Goal: Transaction & Acquisition: Purchase product/service

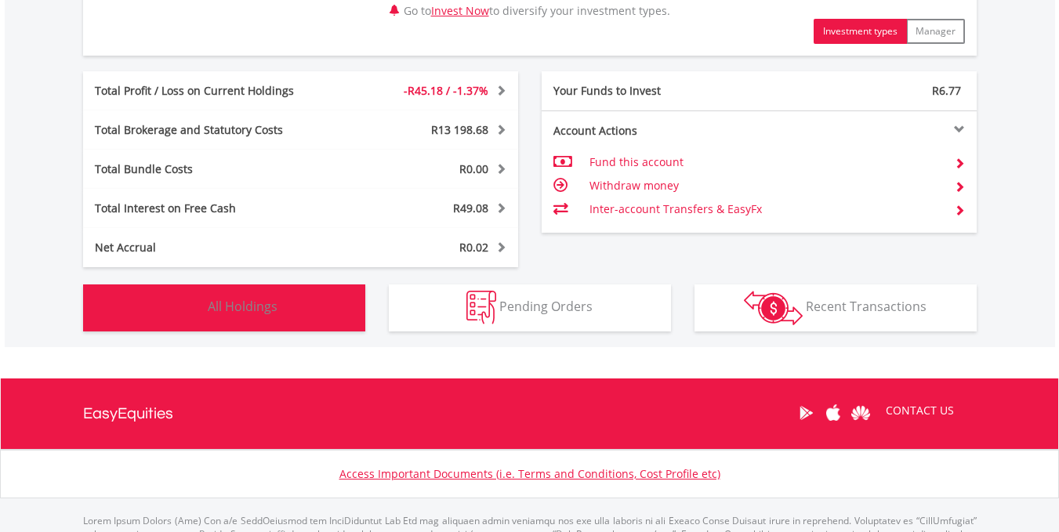
scroll to position [781, 0]
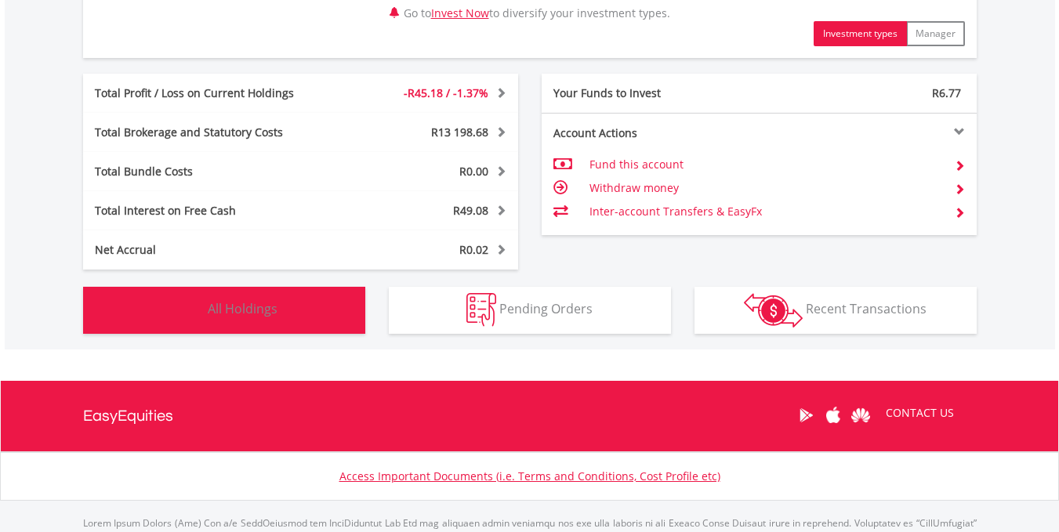
click at [255, 306] on span "All Holdings" at bounding box center [243, 308] width 70 height 17
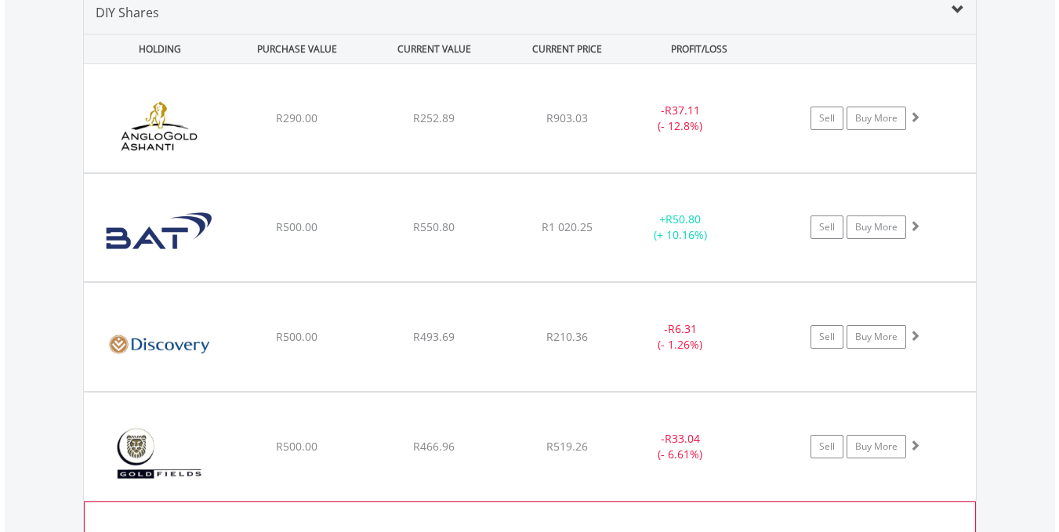
scroll to position [1254, 0]
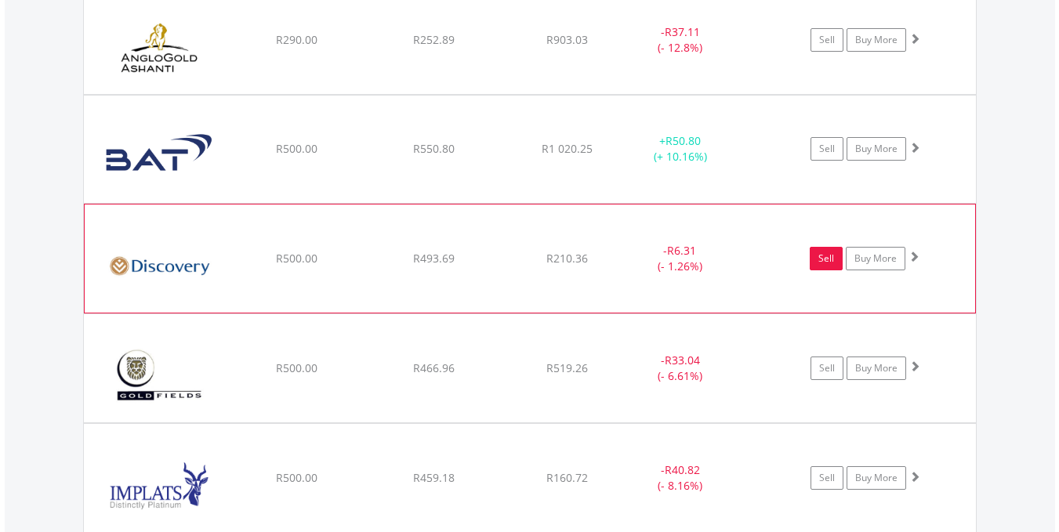
click at [820, 258] on link "Sell" at bounding box center [825, 259] width 33 height 24
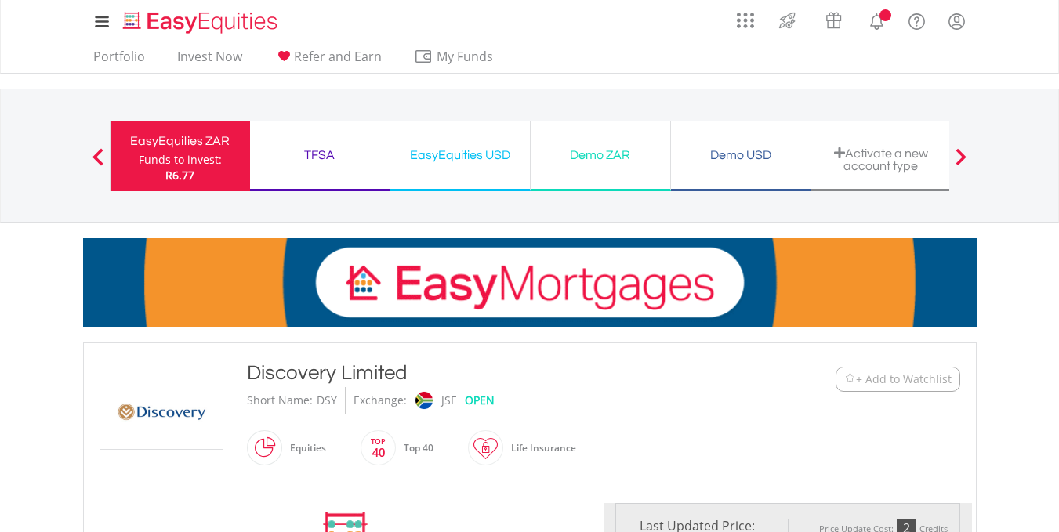
scroll to position [860, 0]
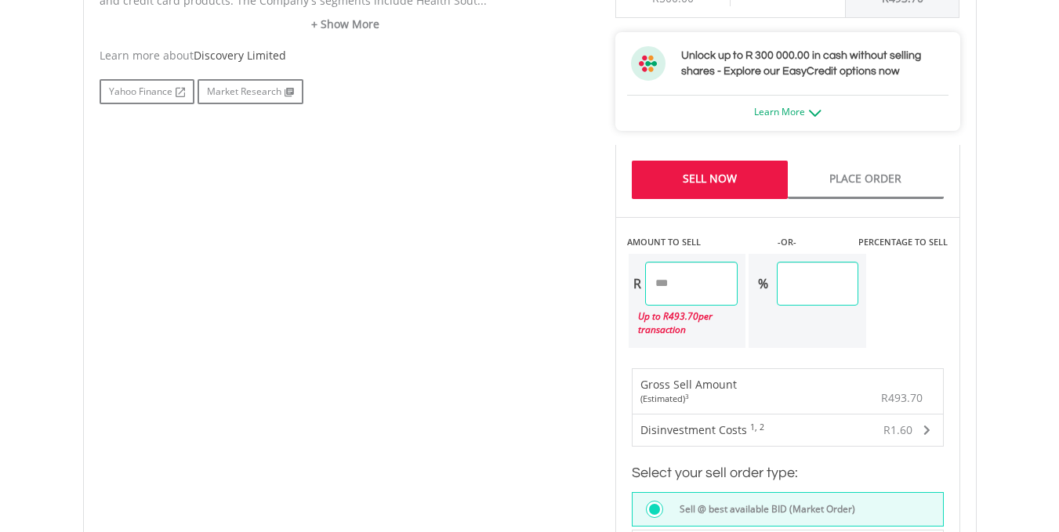
click at [710, 178] on link "Sell Now" at bounding box center [710, 180] width 156 height 38
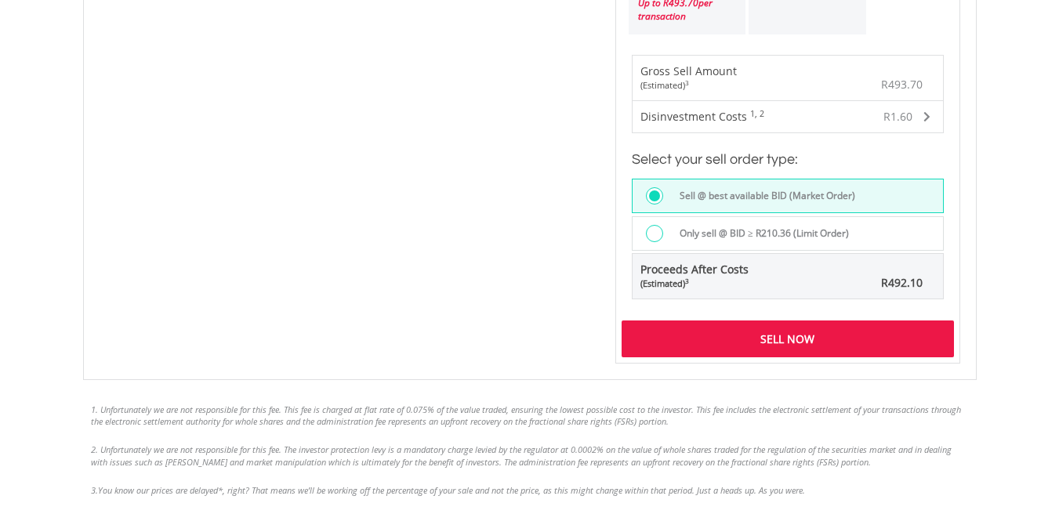
click at [770, 333] on div "Sell Now" at bounding box center [787, 339] width 332 height 36
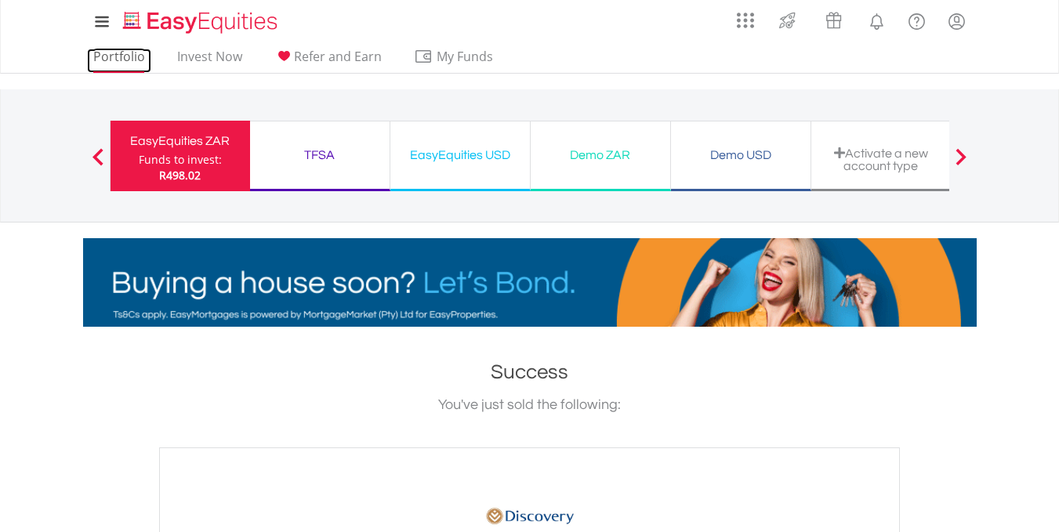
click at [109, 53] on link "Portfolio" at bounding box center [119, 61] width 64 height 24
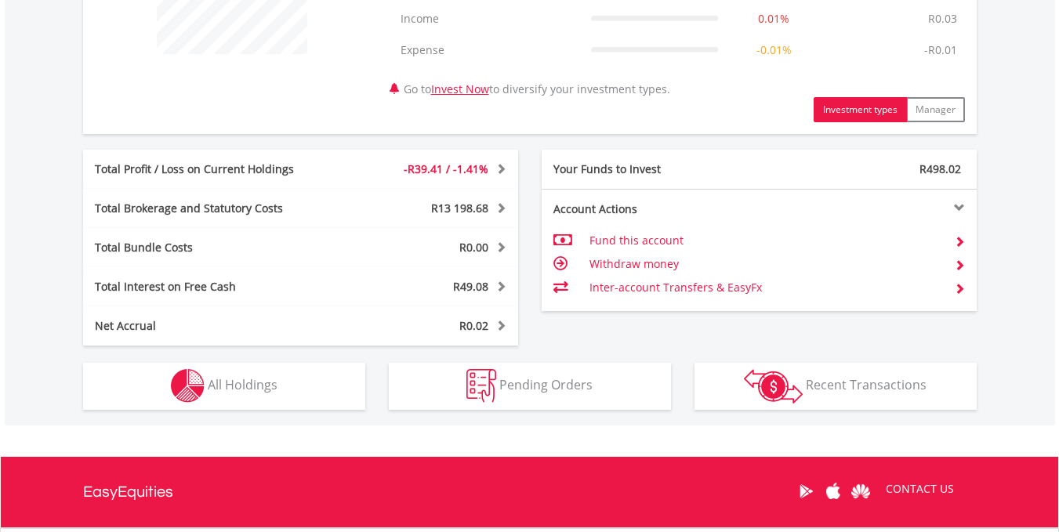
scroll to position [150, 298]
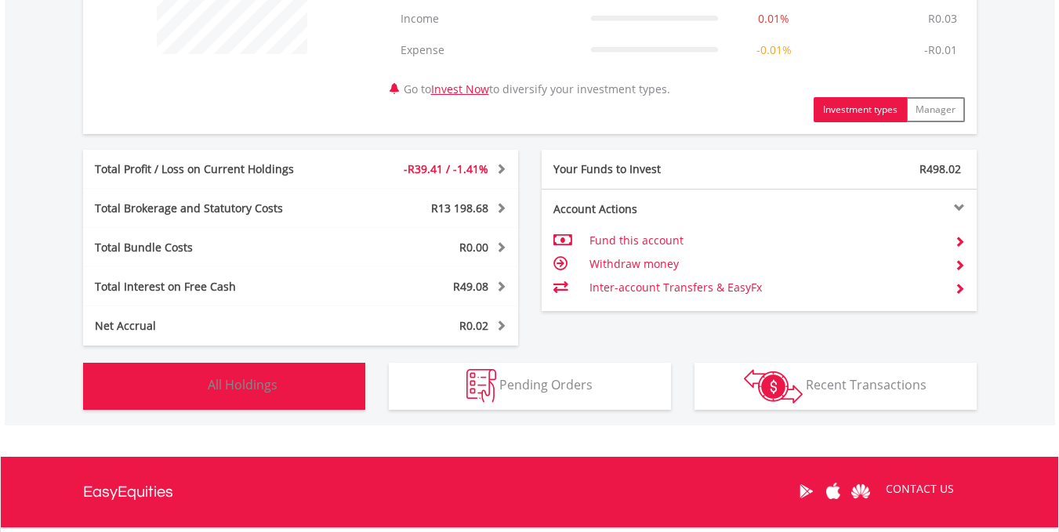
click at [218, 383] on span "All Holdings" at bounding box center [243, 384] width 70 height 17
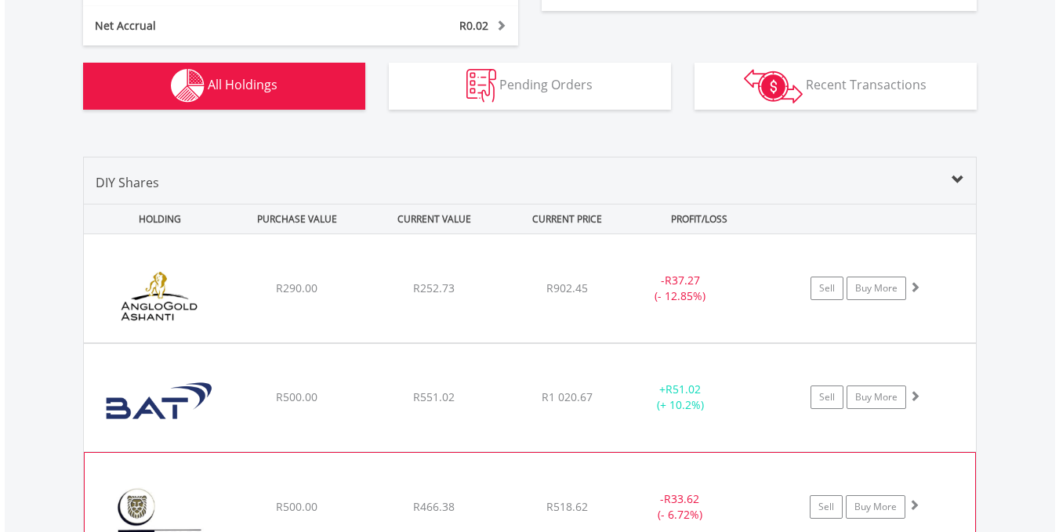
scroll to position [1162, 0]
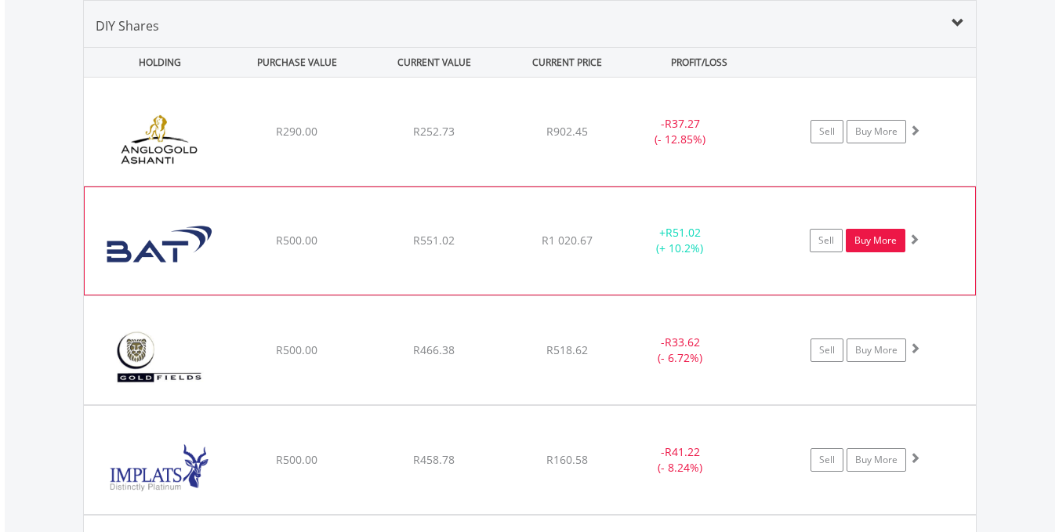
click at [884, 238] on link "Buy More" at bounding box center [876, 241] width 60 height 24
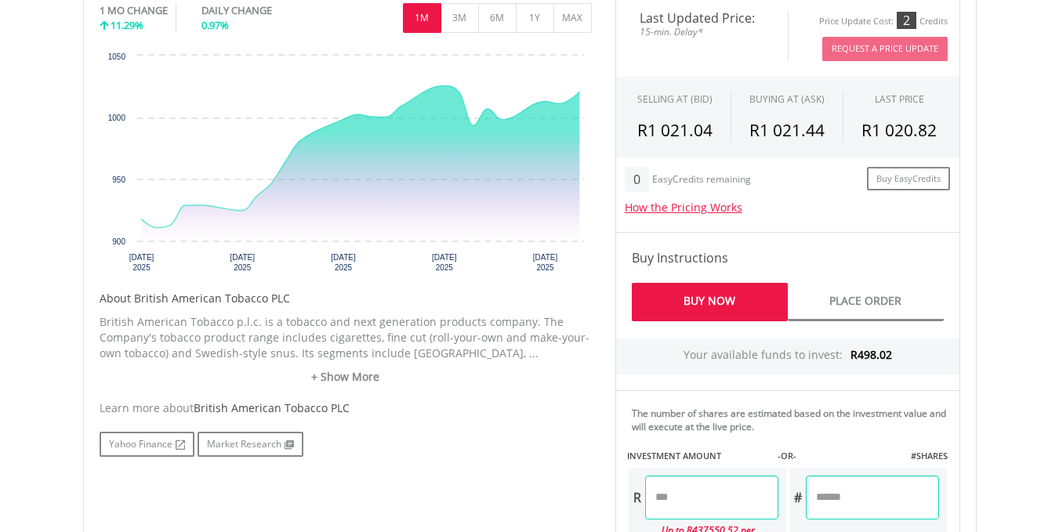
scroll to position [705, 0]
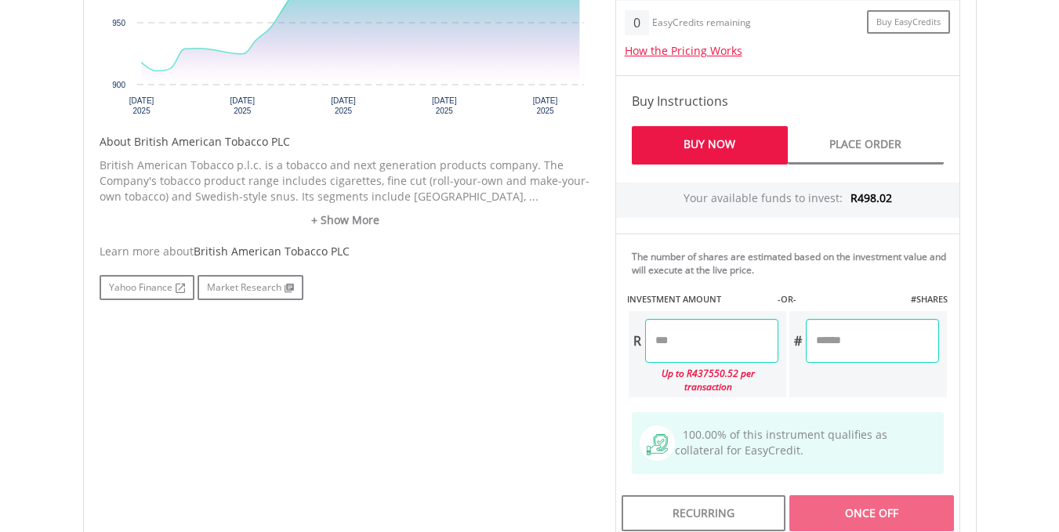
click at [650, 346] on input "number" at bounding box center [711, 341] width 133 height 44
click at [824, 499] on div "Last Updated Price: 15-min. Delay* Price Update Cost: 2 Credits Request A Price…" at bounding box center [787, 188] width 368 height 699
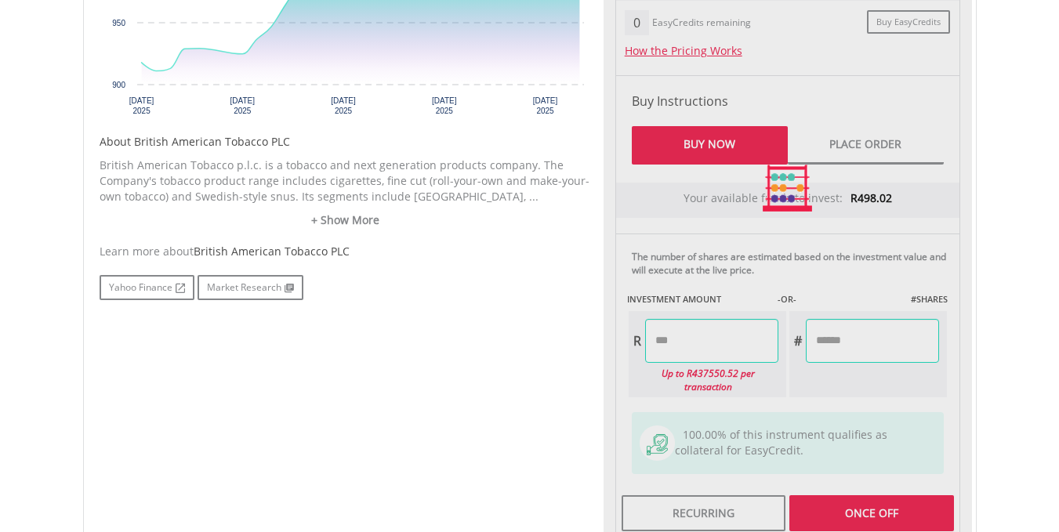
type input "******"
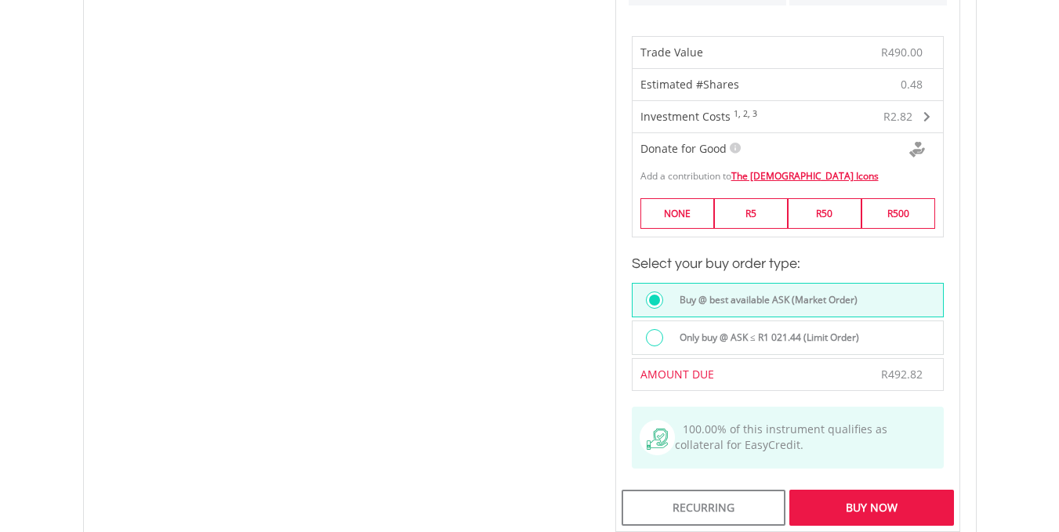
scroll to position [1175, 0]
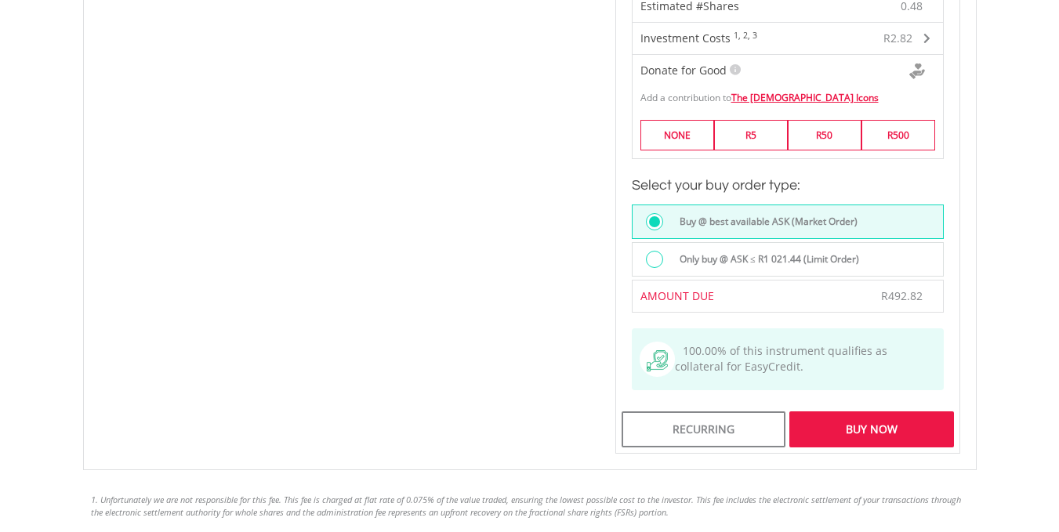
click at [837, 422] on div "Buy Now" at bounding box center [871, 429] width 164 height 36
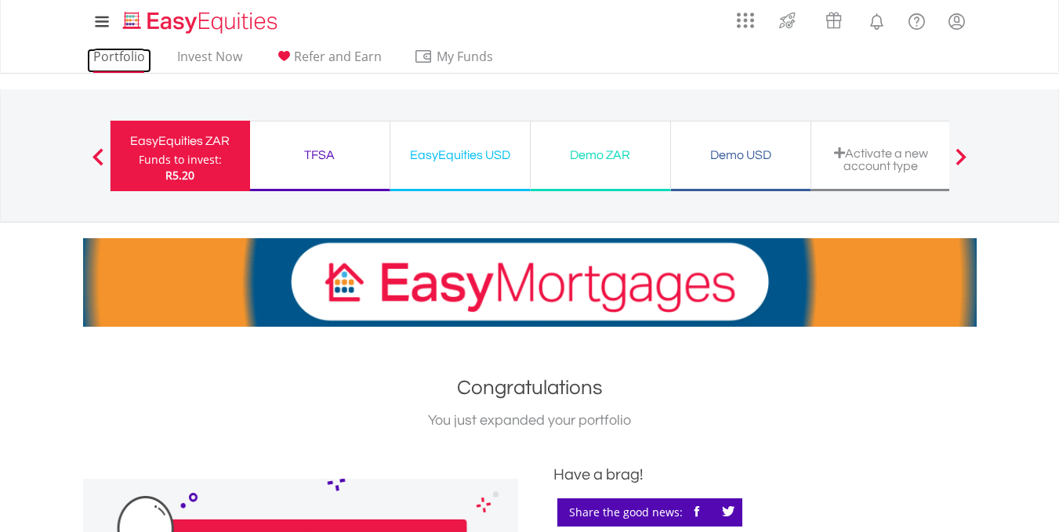
click at [111, 58] on link "Portfolio" at bounding box center [119, 61] width 64 height 24
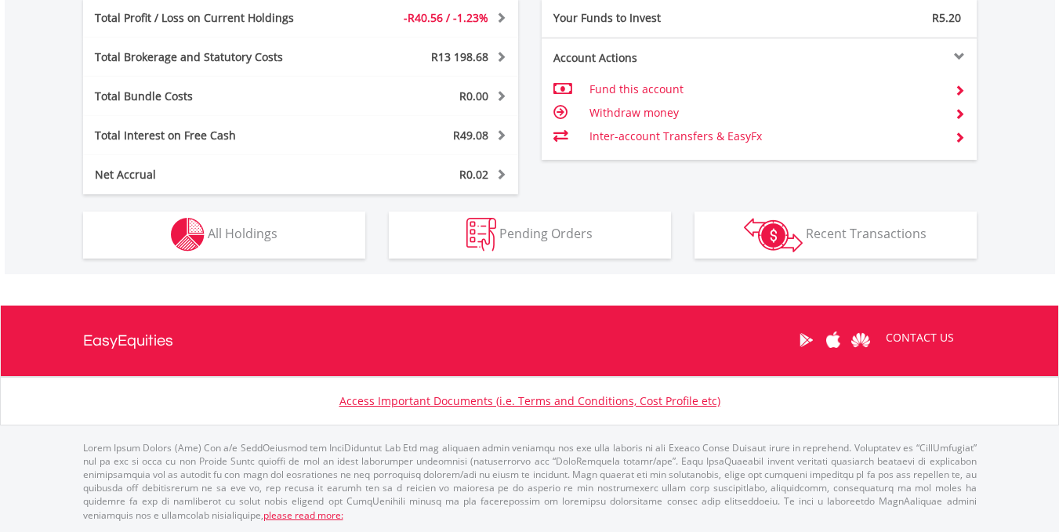
click at [230, 235] on span "All Holdings" at bounding box center [243, 233] width 70 height 17
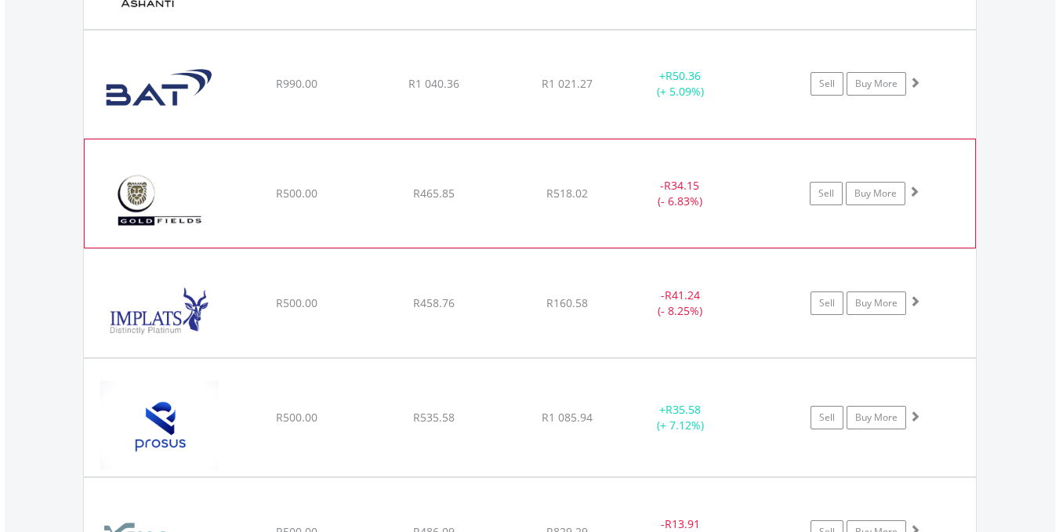
scroll to position [1162, 0]
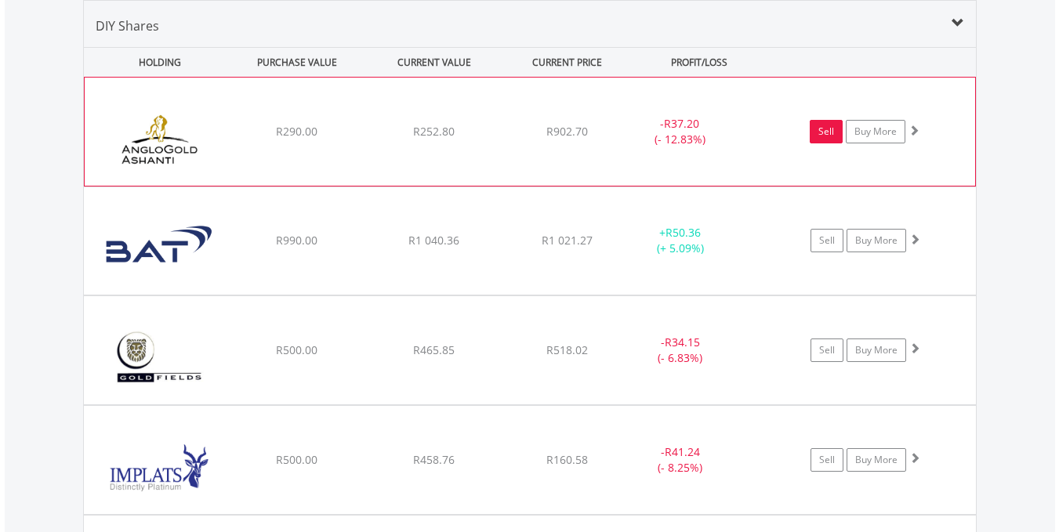
click at [828, 130] on link "Sell" at bounding box center [825, 132] width 33 height 24
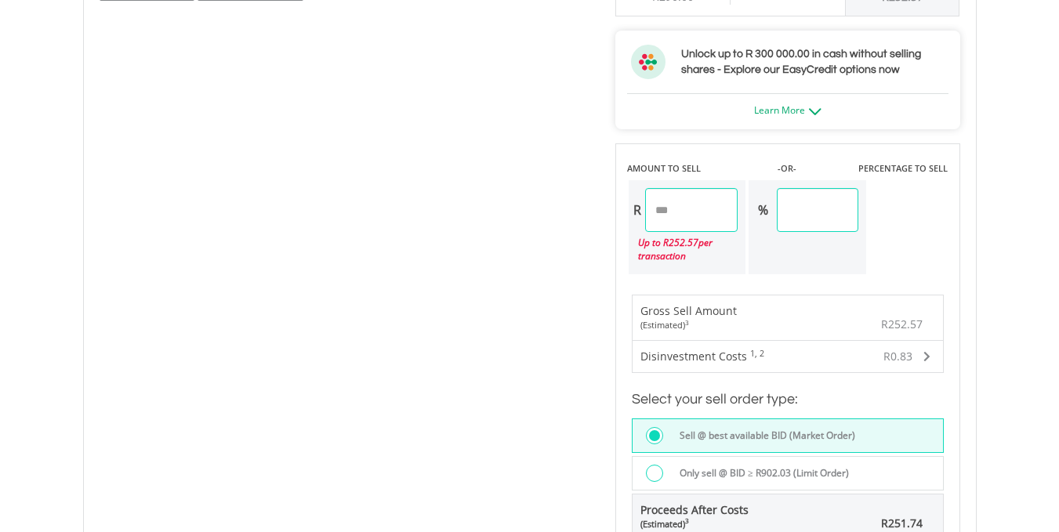
scroll to position [1254, 0]
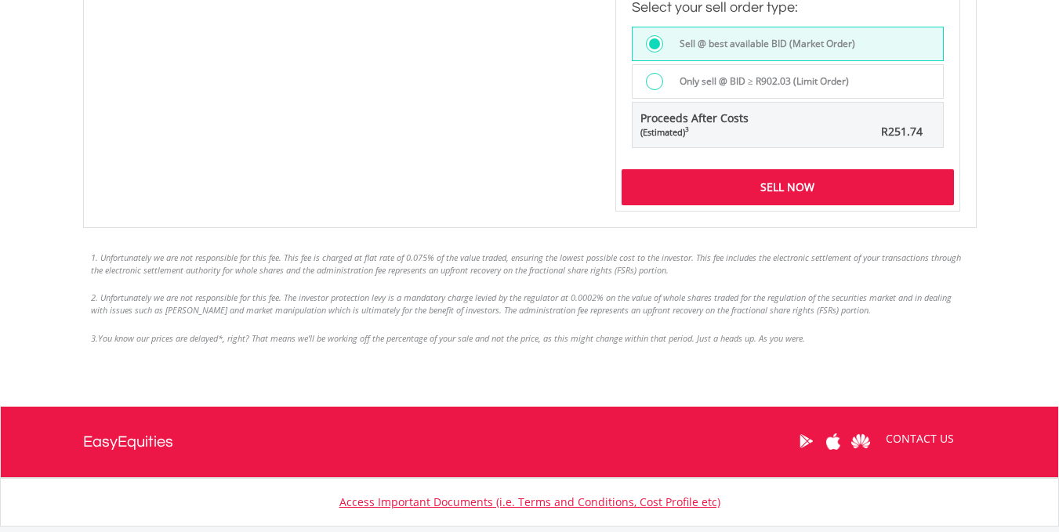
click at [774, 185] on div "Sell Now" at bounding box center [787, 187] width 332 height 36
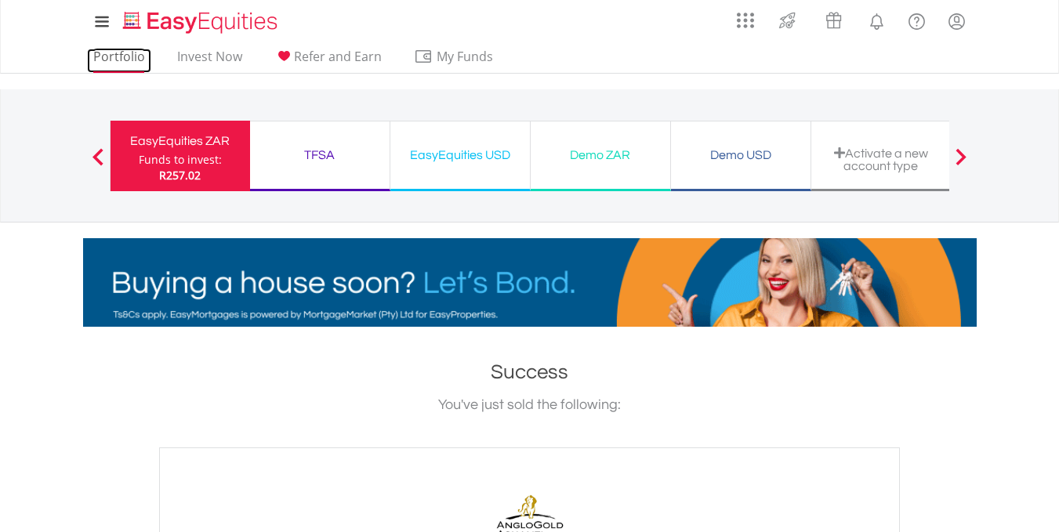
click at [111, 54] on link "Portfolio" at bounding box center [119, 61] width 64 height 24
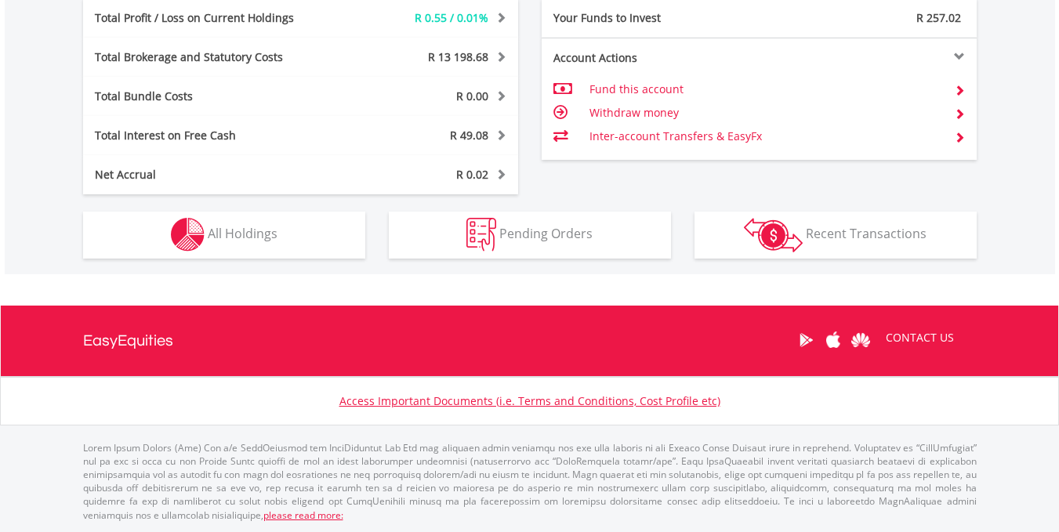
scroll to position [150, 298]
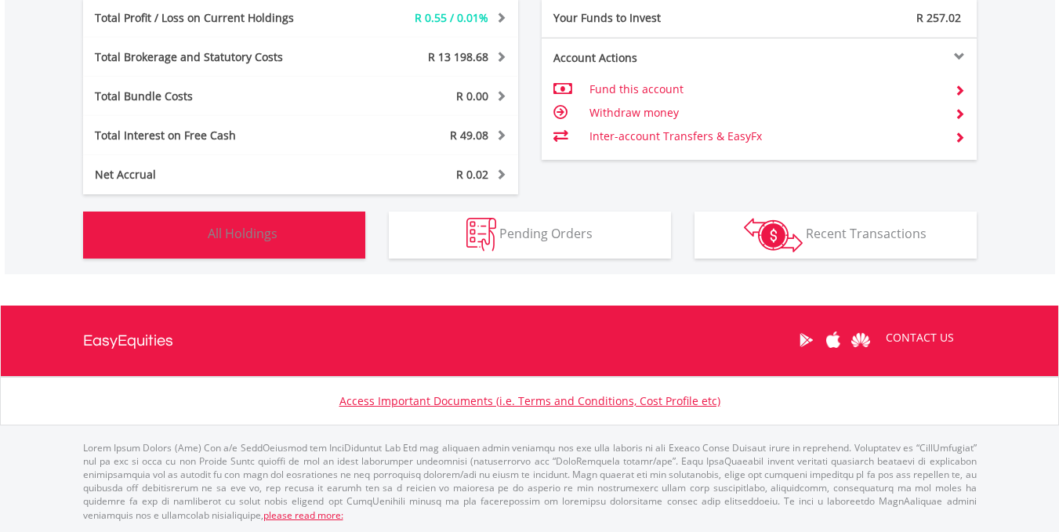
click at [255, 236] on span "All Holdings" at bounding box center [243, 233] width 70 height 17
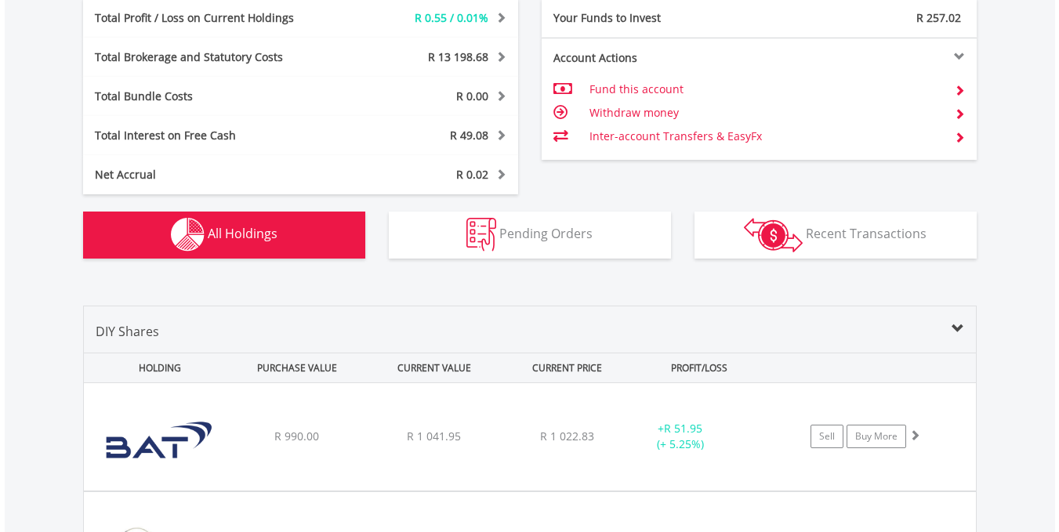
scroll to position [1162, 0]
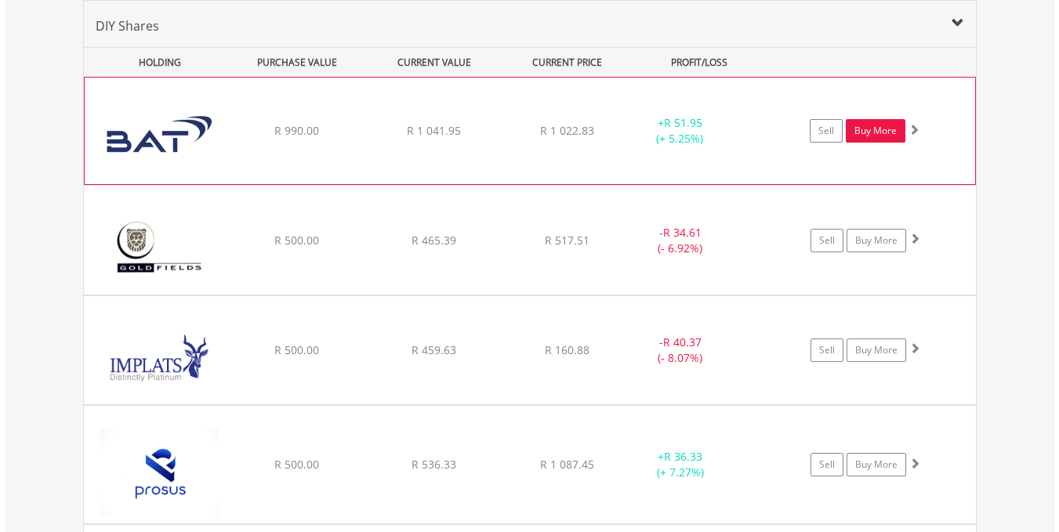
click at [862, 126] on link "Buy More" at bounding box center [876, 131] width 60 height 24
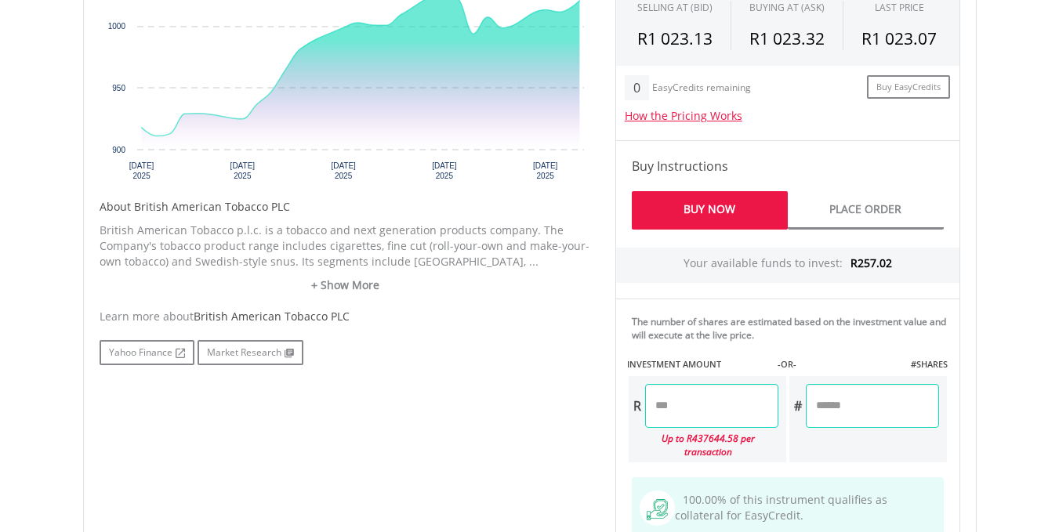
scroll to position [640, 0]
click at [658, 409] on input "number" at bounding box center [711, 406] width 133 height 44
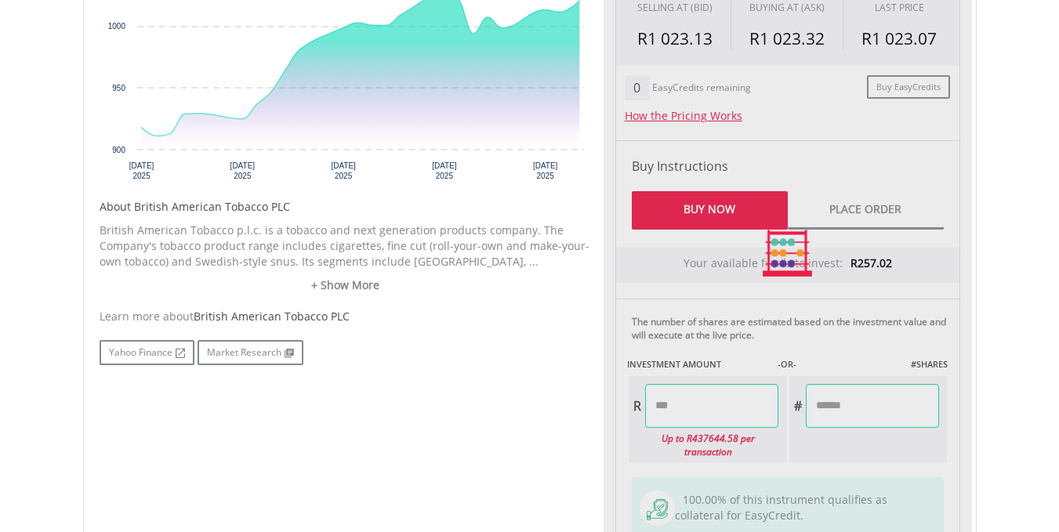
type input "*****"
type input "******"
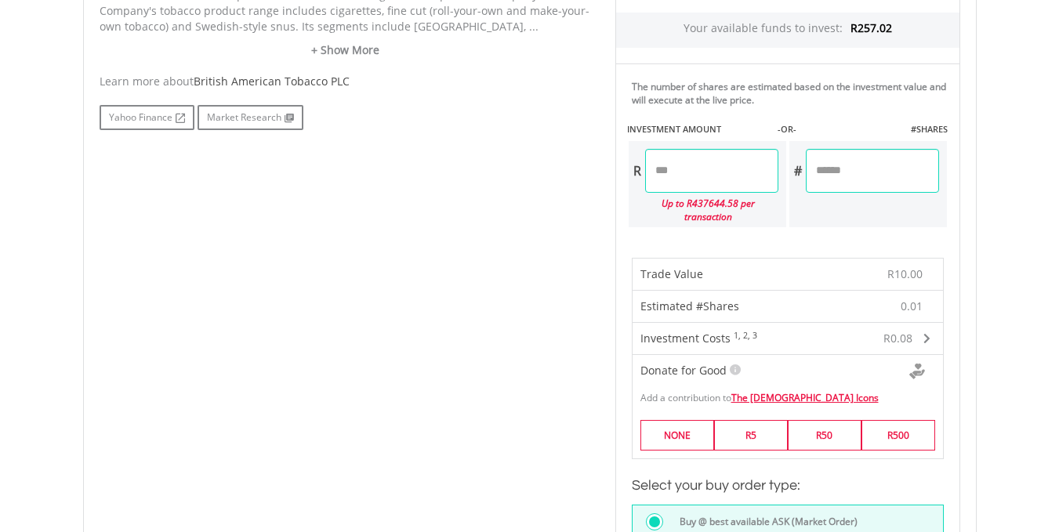
scroll to position [1110, 0]
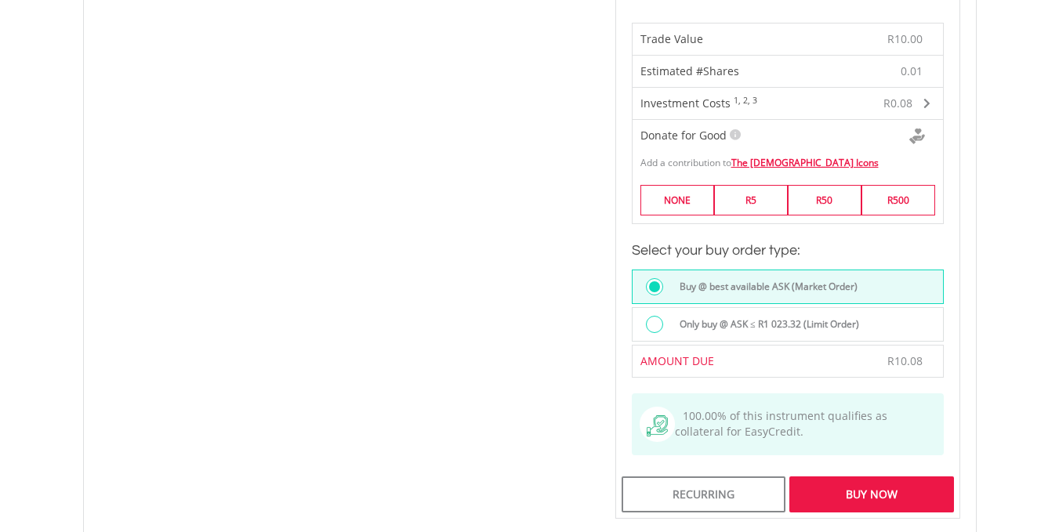
click at [864, 480] on div "Buy Now" at bounding box center [871, 494] width 164 height 36
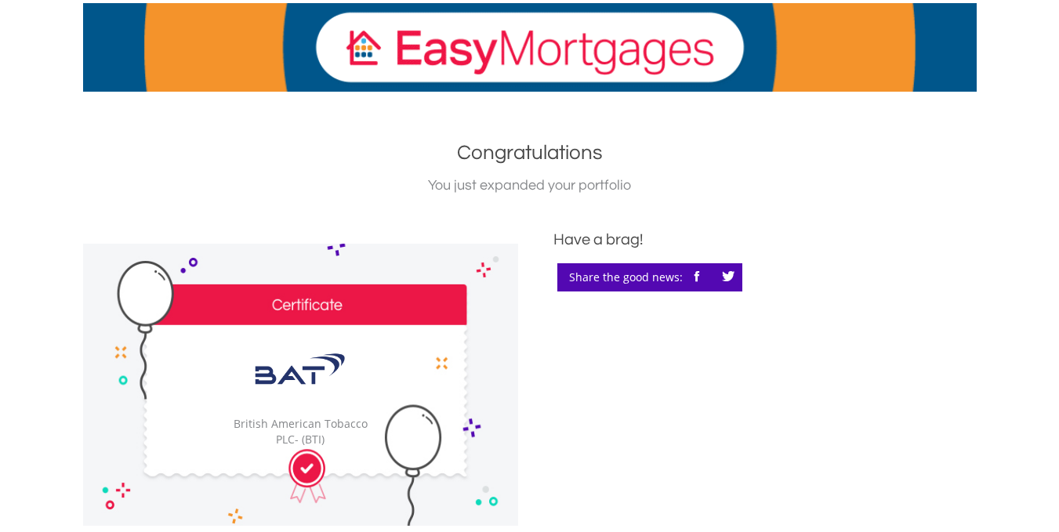
scroll to position [392, 0]
